Goal: Complete application form

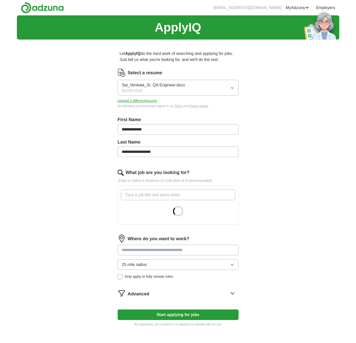
click at [140, 195] on input "What job are you looking for?" at bounding box center [178, 195] width 114 height 11
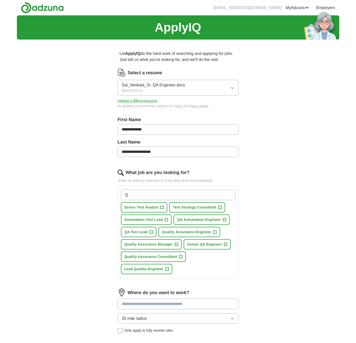
type input "Q"
click at [161, 208] on span "+" at bounding box center [162, 208] width 3 height 4
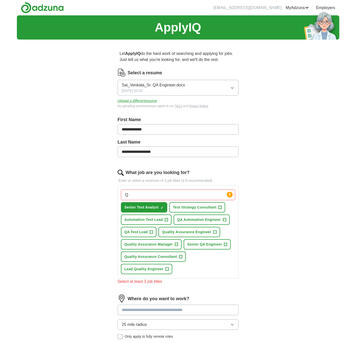
drag, startPoint x: 131, startPoint y: 195, endPoint x: 140, endPoint y: 195, distance: 9.1
click at [131, 195] on input "Q" at bounding box center [178, 195] width 114 height 11
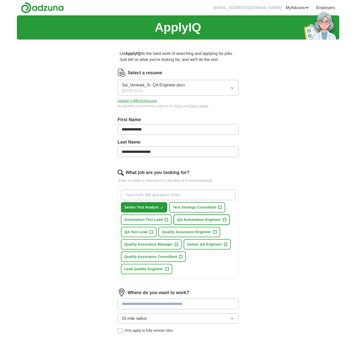
click at [223, 219] on span "+" at bounding box center [224, 220] width 3 height 4
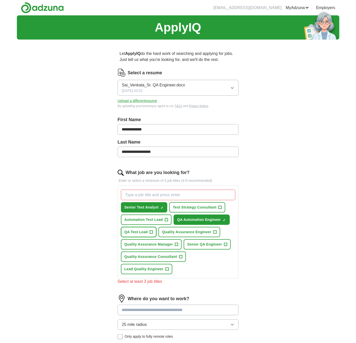
click at [153, 232] on button "QA Test Lead +" at bounding box center [139, 232] width 36 height 10
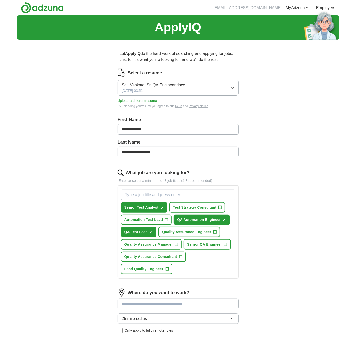
click at [214, 231] on span "+" at bounding box center [215, 232] width 3 height 4
click at [225, 243] on span "+" at bounding box center [225, 245] width 3 height 4
click at [178, 243] on span "+" at bounding box center [176, 244] width 3 height 3
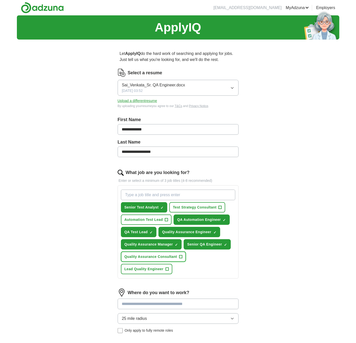
click at [180, 256] on span "+" at bounding box center [180, 257] width 3 height 4
click at [166, 268] on span "+" at bounding box center [167, 270] width 3 height 4
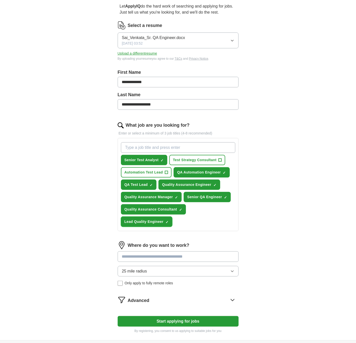
scroll to position [49, 0]
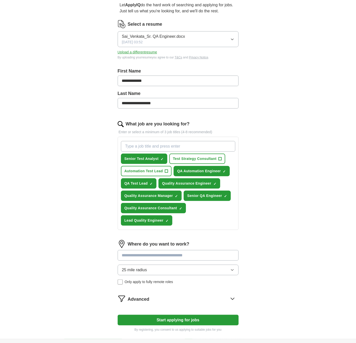
click at [182, 256] on input at bounding box center [178, 255] width 121 height 11
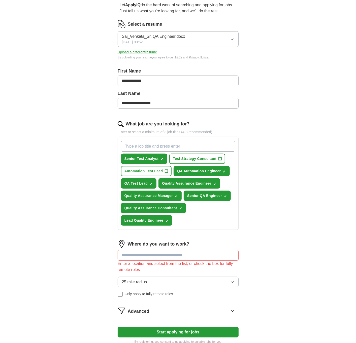
click at [182, 269] on div "Where do you want to work? Enter a location and select from the list, or check …" at bounding box center [178, 270] width 121 height 61
click at [190, 280] on button "25 mile radius" at bounding box center [178, 282] width 121 height 11
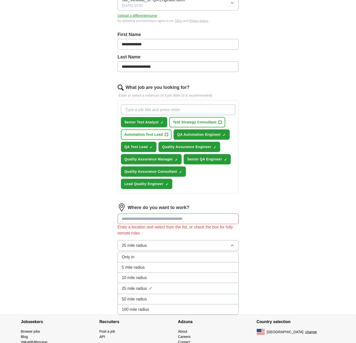
scroll to position [91, 0]
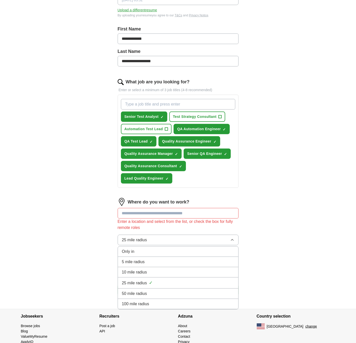
click at [156, 301] on div "100 mile radius" at bounding box center [178, 304] width 112 height 6
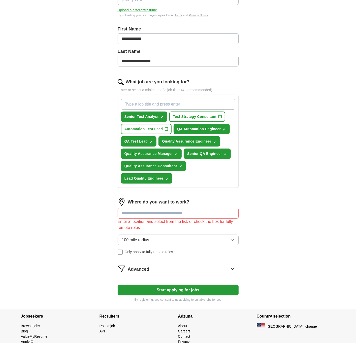
click at [162, 288] on button "Start applying for jobs" at bounding box center [178, 290] width 121 height 11
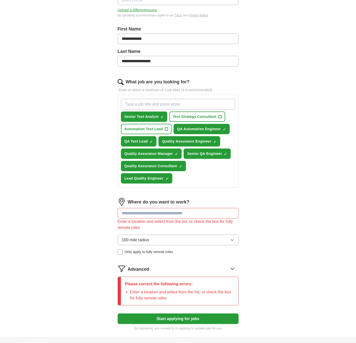
click at [235, 267] on icon at bounding box center [233, 269] width 8 height 8
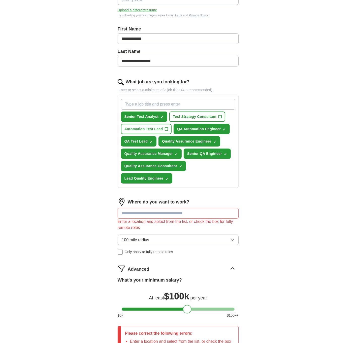
drag, startPoint x: 129, startPoint y: 307, endPoint x: 190, endPoint y: 307, distance: 61.0
click at [190, 307] on div at bounding box center [187, 309] width 9 height 9
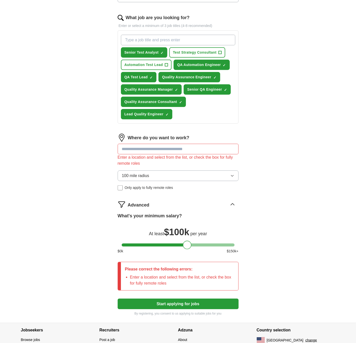
scroll to position [157, 0]
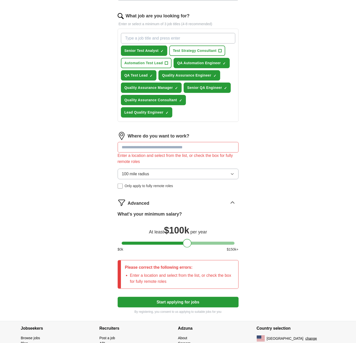
click at [187, 302] on button "Start applying for jobs" at bounding box center [178, 302] width 121 height 11
click at [162, 148] on input at bounding box center [178, 147] width 121 height 11
type input "**"
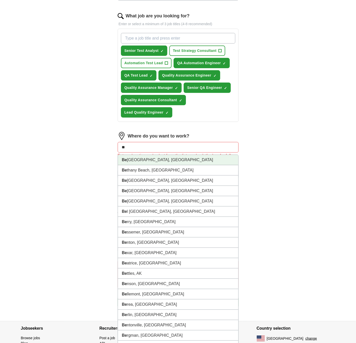
click at [161, 157] on li "Be llevue, [GEOGRAPHIC_DATA]" at bounding box center [178, 160] width 121 height 10
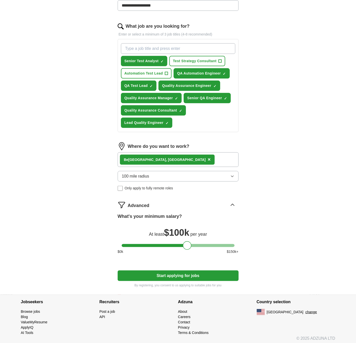
click at [161, 160] on div "Be llevue, [GEOGRAPHIC_DATA] ×" at bounding box center [178, 160] width 121 height 15
click at [164, 158] on div "Be llevue, [GEOGRAPHIC_DATA] ×" at bounding box center [178, 160] width 121 height 15
click at [165, 154] on div "Be llevue, [GEOGRAPHIC_DATA] ×" at bounding box center [178, 160] width 121 height 15
click at [165, 158] on div "Be llevue, [GEOGRAPHIC_DATA] ×" at bounding box center [178, 160] width 121 height 15
click at [179, 162] on div "Be llevue, [GEOGRAPHIC_DATA] ×" at bounding box center [178, 160] width 121 height 15
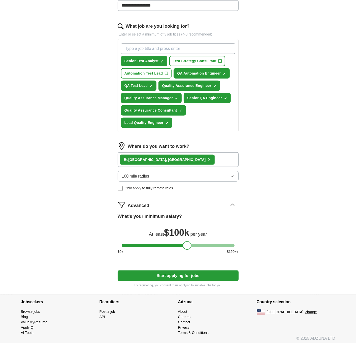
click at [157, 173] on button "100 mile radius" at bounding box center [178, 176] width 121 height 11
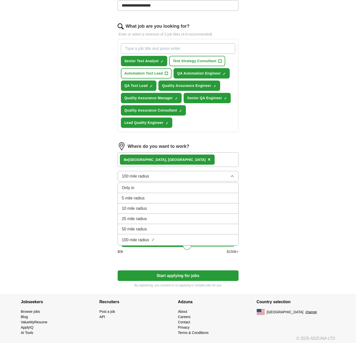
click at [157, 173] on button "100 mile radius" at bounding box center [178, 176] width 121 height 11
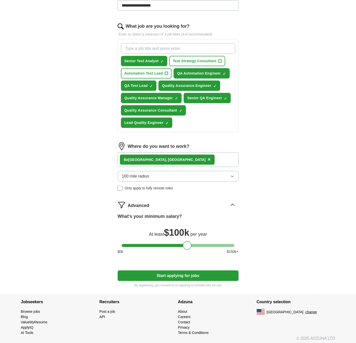
click at [169, 157] on div "Be llevue, [GEOGRAPHIC_DATA] ×" at bounding box center [178, 160] width 121 height 15
click at [170, 154] on div "Be llevue, [GEOGRAPHIC_DATA] ×" at bounding box center [178, 160] width 121 height 15
click at [173, 161] on div "Be llevue, [GEOGRAPHIC_DATA] ×" at bounding box center [178, 160] width 121 height 15
click at [173, 157] on div "Be llevue, [GEOGRAPHIC_DATA] ×" at bounding box center [178, 160] width 121 height 15
click at [174, 158] on div "Be llevue, [GEOGRAPHIC_DATA] ×" at bounding box center [178, 160] width 121 height 15
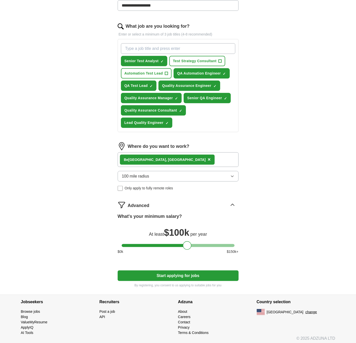
click at [208, 158] on span "×" at bounding box center [209, 160] width 3 height 6
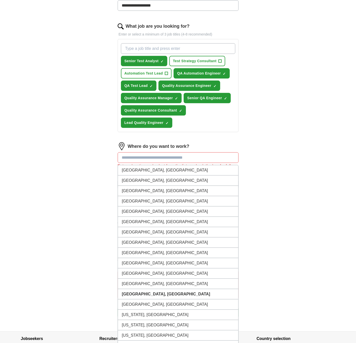
click at [152, 158] on input at bounding box center [178, 158] width 121 height 11
click at [158, 289] on li "[GEOGRAPHIC_DATA], [GEOGRAPHIC_DATA]" at bounding box center [178, 294] width 121 height 10
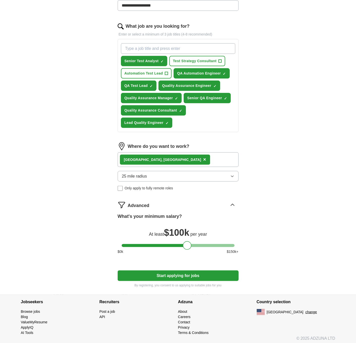
click at [181, 276] on button "Start applying for jobs" at bounding box center [178, 276] width 121 height 11
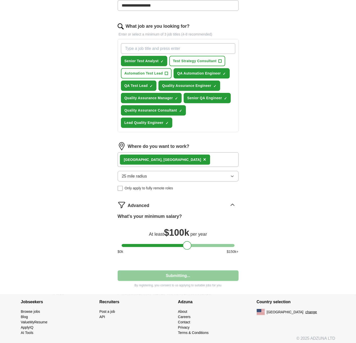
select select "**"
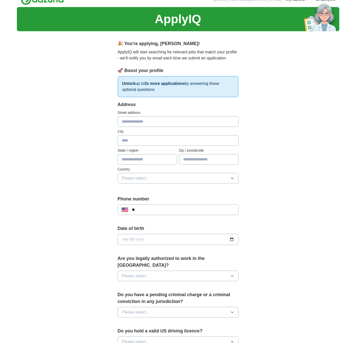
scroll to position [0, 0]
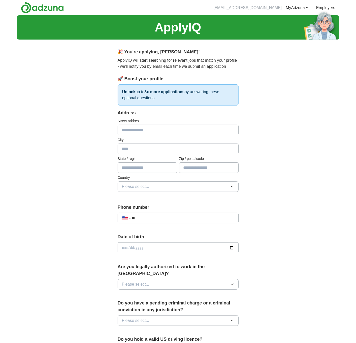
click at [143, 131] on input "text" at bounding box center [178, 130] width 121 height 11
type input "**********"
type input "********"
type input "**********"
type input "*****"
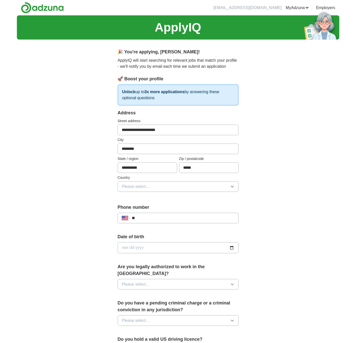
click at [180, 130] on input "**********" at bounding box center [178, 130] width 121 height 11
type input "**********"
click at [167, 219] on input "**" at bounding box center [183, 218] width 102 height 6
type input "**********"
click at [163, 249] on input "date" at bounding box center [178, 248] width 121 height 11
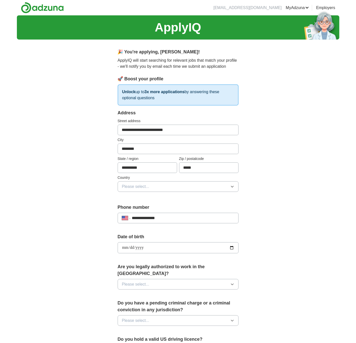
type input "**********"
click at [178, 279] on button "Please select..." at bounding box center [178, 284] width 121 height 11
click at [164, 293] on div "Yes" at bounding box center [178, 296] width 112 height 6
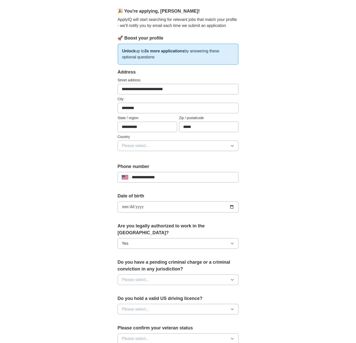
scroll to position [47, 0]
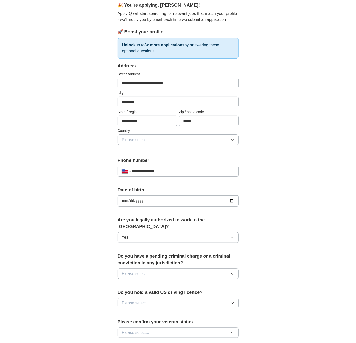
click at [160, 269] on button "Please select..." at bounding box center [178, 274] width 121 height 11
click at [149, 293] on div "No" at bounding box center [178, 296] width 112 height 6
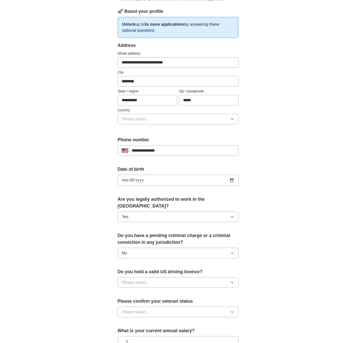
scroll to position [69, 0]
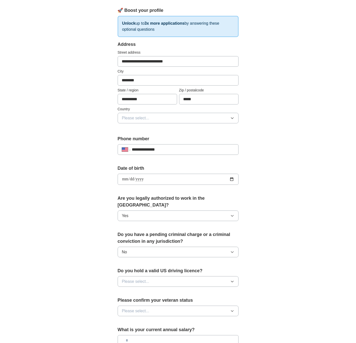
click at [153, 277] on button "Please select..." at bounding box center [178, 282] width 121 height 11
click at [148, 290] on div "Yes" at bounding box center [178, 293] width 112 height 6
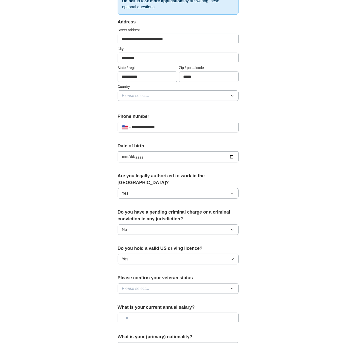
scroll to position [90, 0]
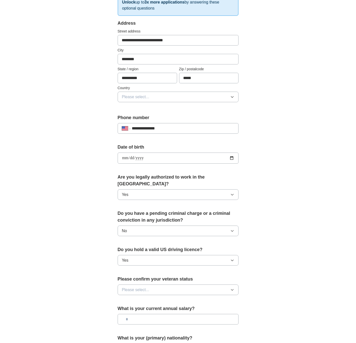
click at [151, 285] on button "Please select..." at bounding box center [178, 290] width 121 height 11
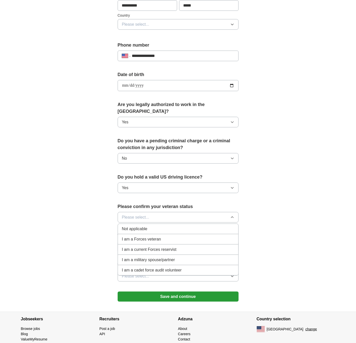
scroll to position [160, 0]
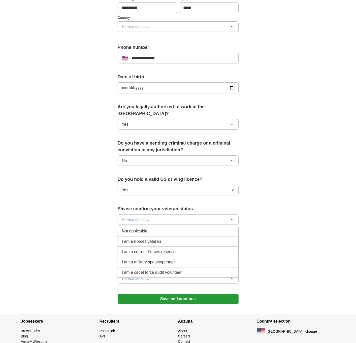
click at [153, 228] on div "Not applicable" at bounding box center [178, 231] width 112 height 6
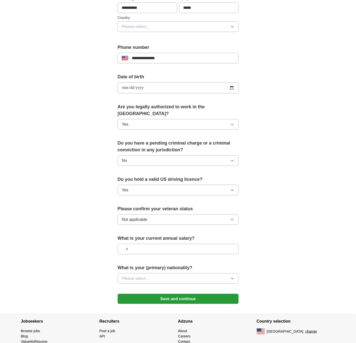
click at [159, 244] on input "text" at bounding box center [178, 249] width 121 height 11
type input "********"
click at [184, 274] on button "Please select..." at bounding box center [178, 279] width 121 height 11
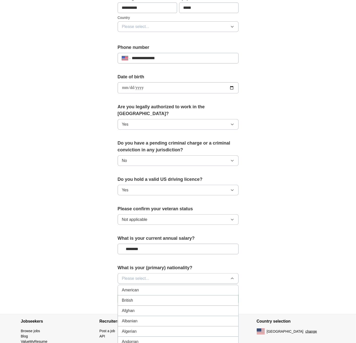
scroll to position [196, 0]
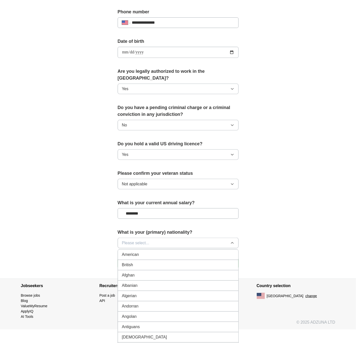
click at [153, 250] on li "American" at bounding box center [178, 255] width 121 height 10
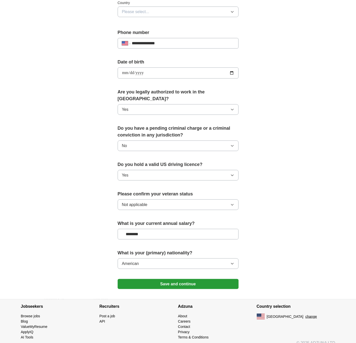
click at [148, 259] on button "American" at bounding box center [178, 264] width 121 height 11
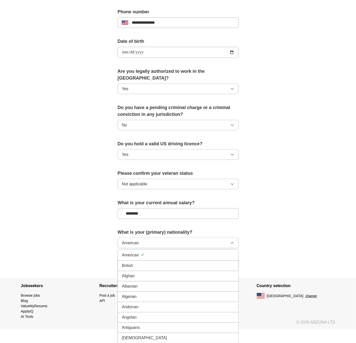
click at [145, 252] on div "American ✓" at bounding box center [178, 255] width 112 height 7
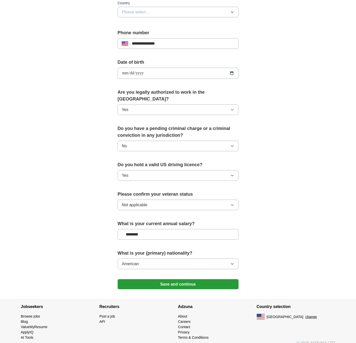
scroll to position [174, 0]
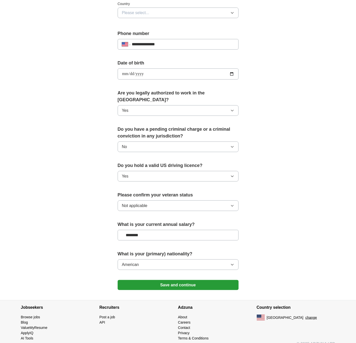
click at [231, 263] on icon "button" at bounding box center [232, 265] width 4 height 4
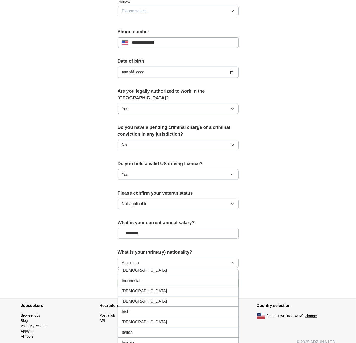
scroll to position [827, 0]
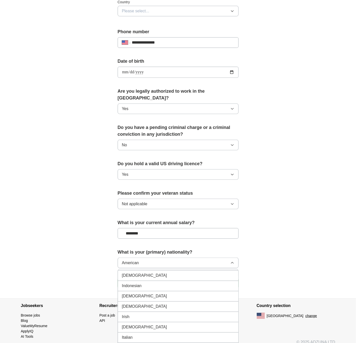
click at [199, 273] on div "[DEMOGRAPHIC_DATA]" at bounding box center [178, 276] width 112 height 6
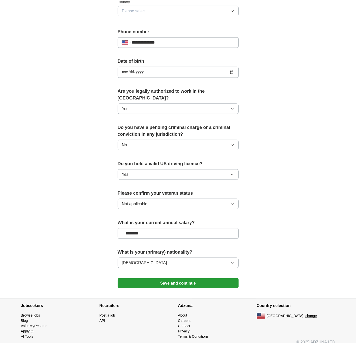
scroll to position [175, 0]
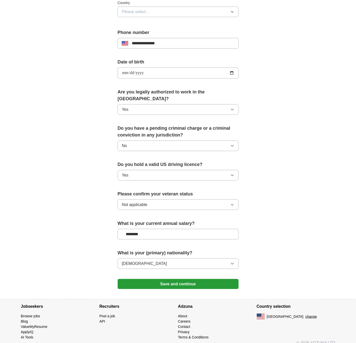
drag, startPoint x: 203, startPoint y: 274, endPoint x: 209, endPoint y: 274, distance: 5.3
click at [203, 279] on button "Save and continue" at bounding box center [178, 284] width 121 height 10
